Goal: Task Accomplishment & Management: Manage account settings

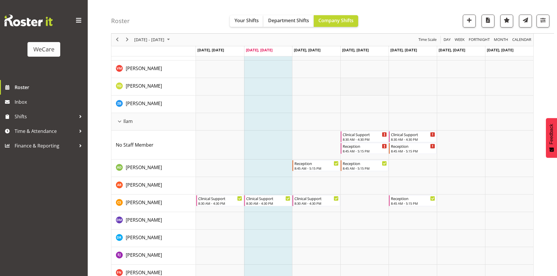
scroll to position [644, 0]
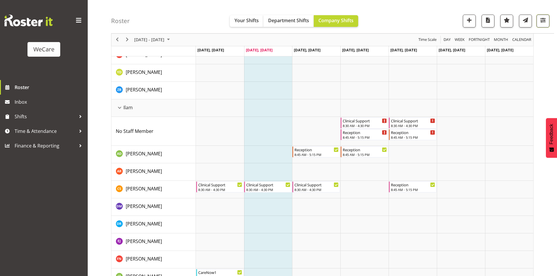
click at [539, 25] on button "button" at bounding box center [543, 21] width 13 height 13
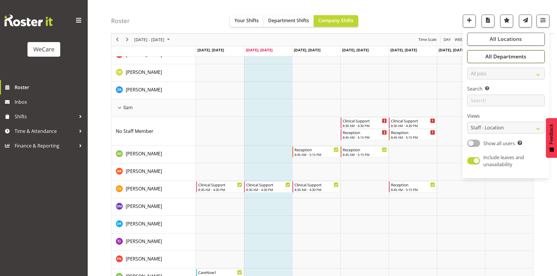
click at [524, 56] on span "All Departments" at bounding box center [506, 56] width 41 height 7
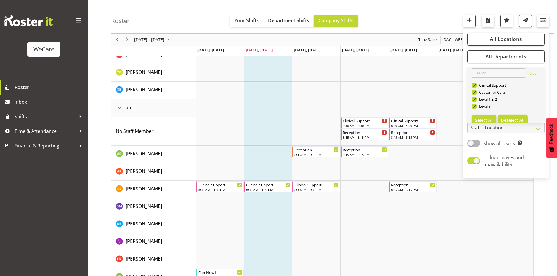
click at [524, 118] on span "Deselect All" at bounding box center [513, 121] width 24 height 6
checkbox input "false"
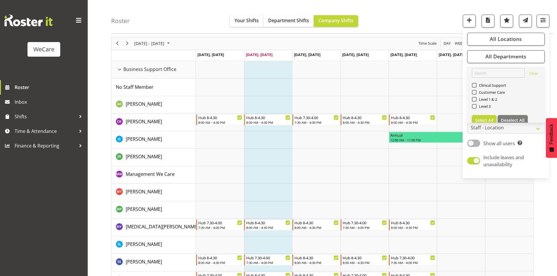
scroll to position [161, 0]
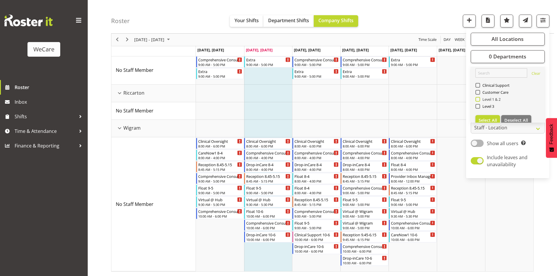
click at [479, 98] on span at bounding box center [478, 99] width 5 height 5
click at [479, 98] on input "Level 1 & 2" at bounding box center [478, 100] width 4 height 4
checkbox input "true"
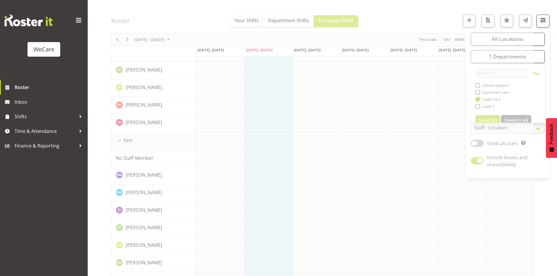
scroll to position [0, 0]
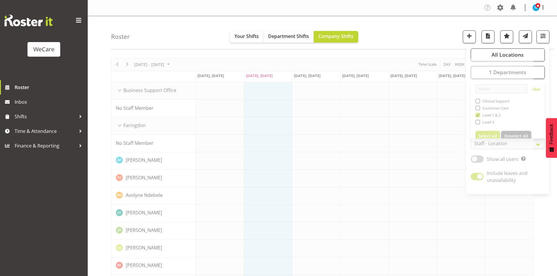
click at [410, 30] on div "Roster Your Shifts Department Shifts Company Shifts All Locations Clear Busines…" at bounding box center [332, 33] width 443 height 34
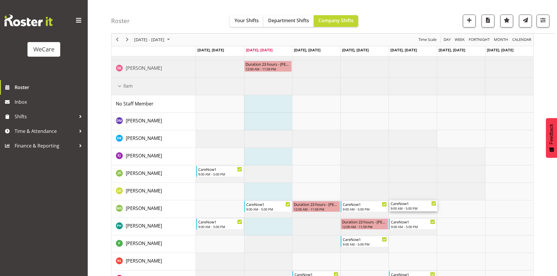
scroll to position [205, 0]
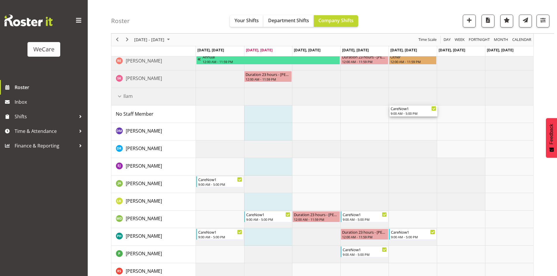
drag, startPoint x: 409, startPoint y: 89, endPoint x: 413, endPoint y: 114, distance: 25.4
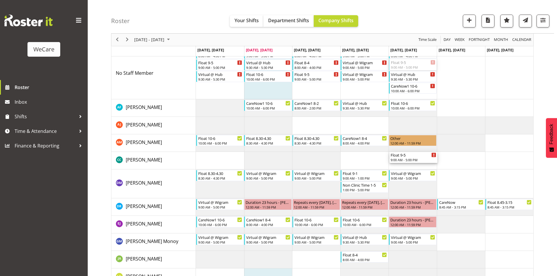
scroll to position [1050, 0]
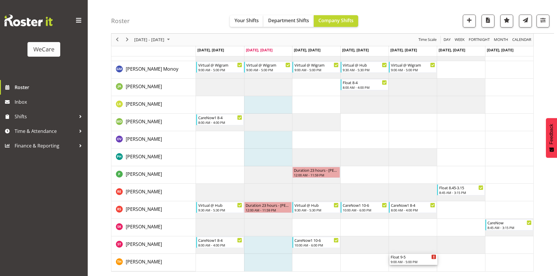
drag, startPoint x: 406, startPoint y: 66, endPoint x: 399, endPoint y: 255, distance: 189.4
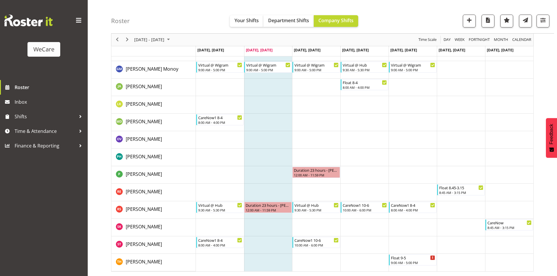
scroll to position [1027, 0]
